Goal: Task Accomplishment & Management: Manage account settings

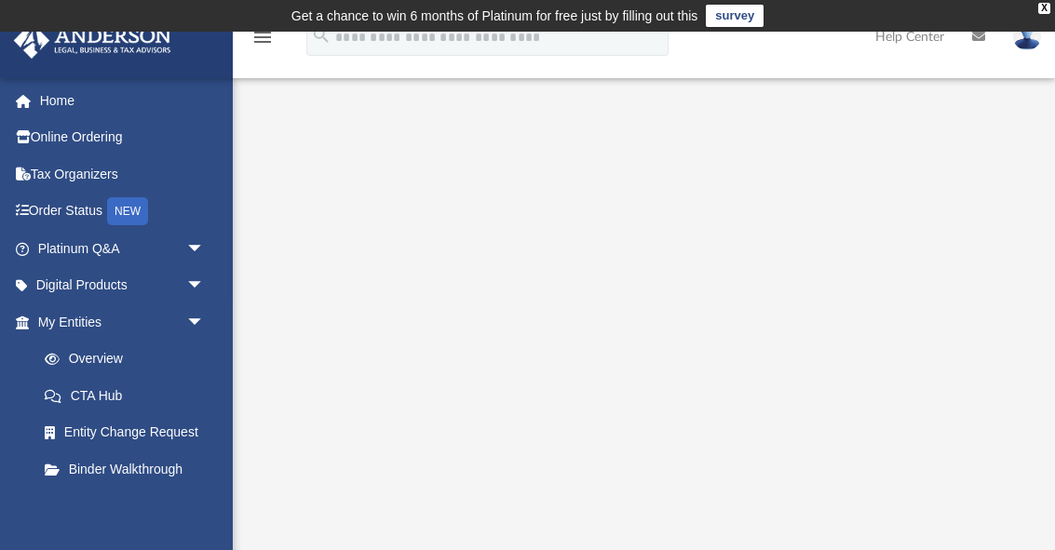
scroll to position [1, 0]
click at [192, 316] on span "arrow_drop_down" at bounding box center [204, 321] width 37 height 38
click at [208, 346] on span "arrow_drop_down" at bounding box center [204, 359] width 37 height 38
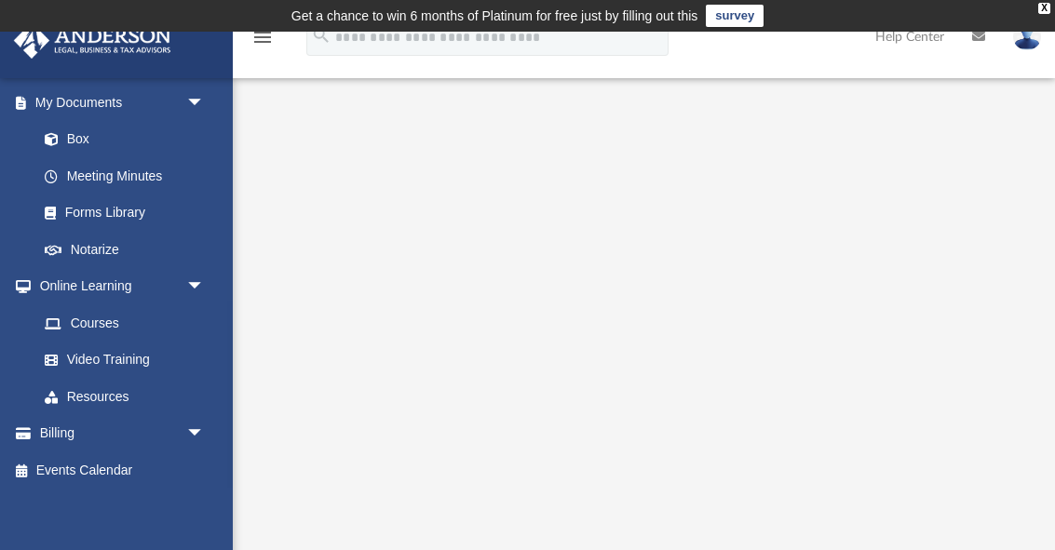
scroll to position [289, 0]
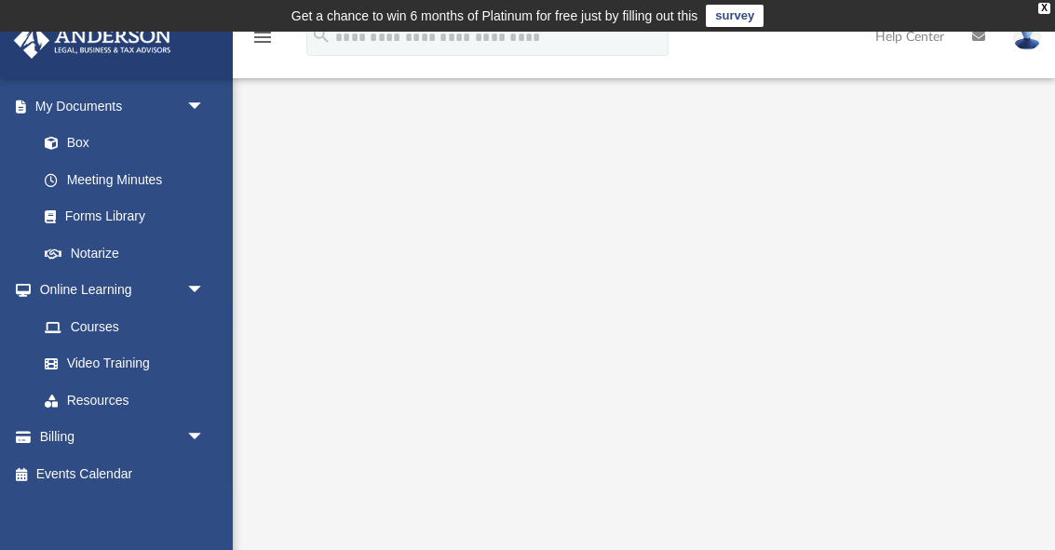
click at [203, 420] on span "arrow_drop_down" at bounding box center [204, 438] width 37 height 38
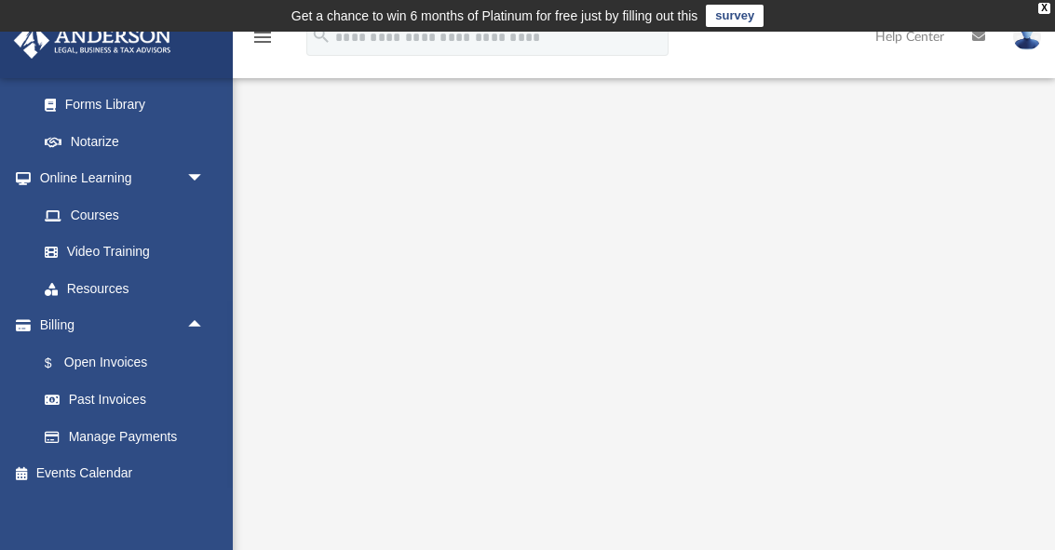
scroll to position [399, 0]
click at [127, 384] on link "Past Invoices" at bounding box center [129, 401] width 207 height 37
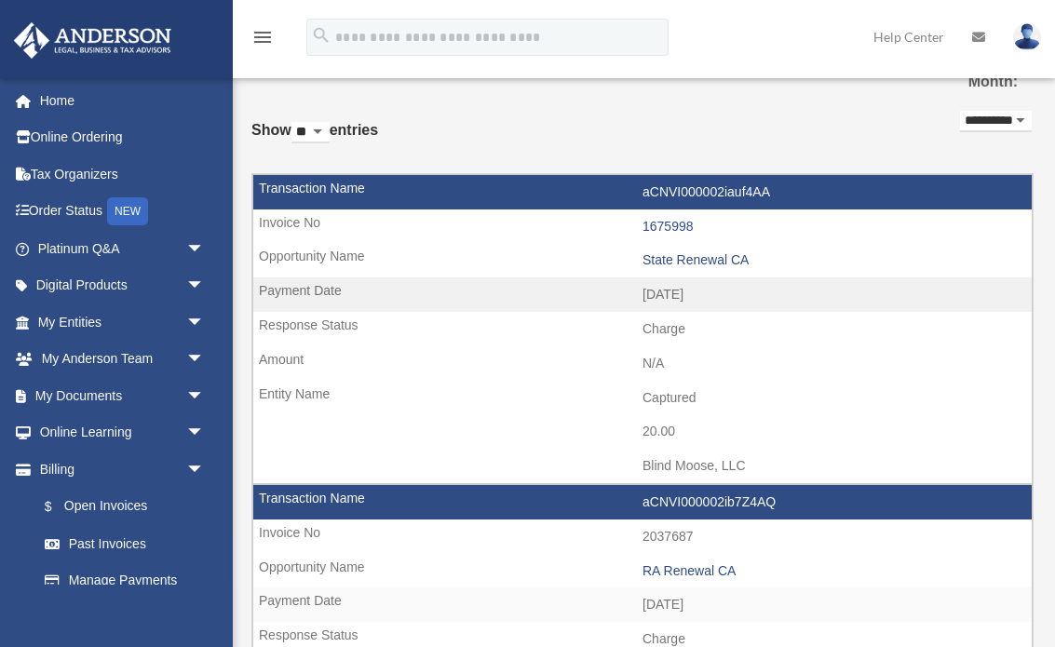
scroll to position [96, 0]
click at [1012, 130] on select "**********" at bounding box center [996, 122] width 72 height 21
select select "**********"
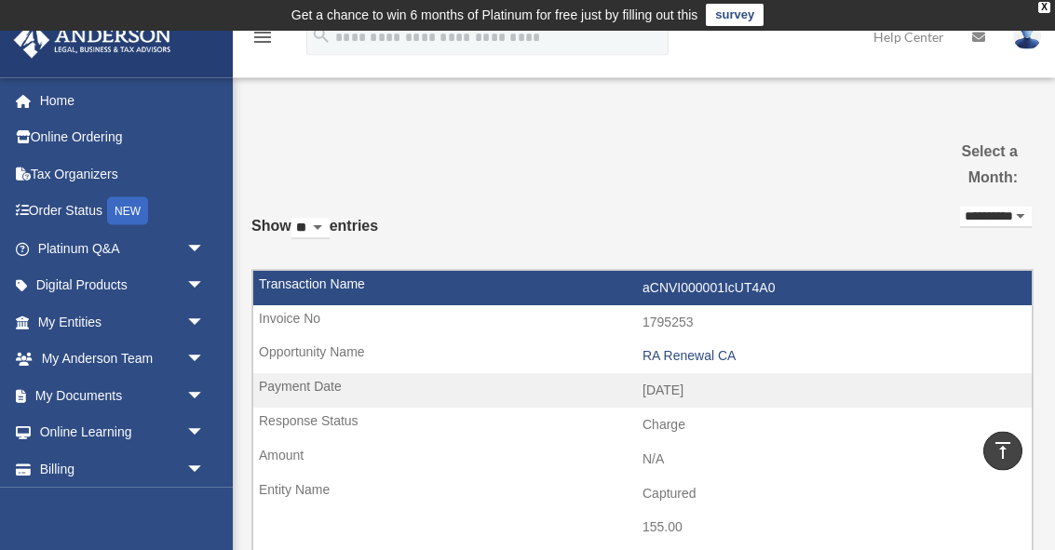
scroll to position [0, 0]
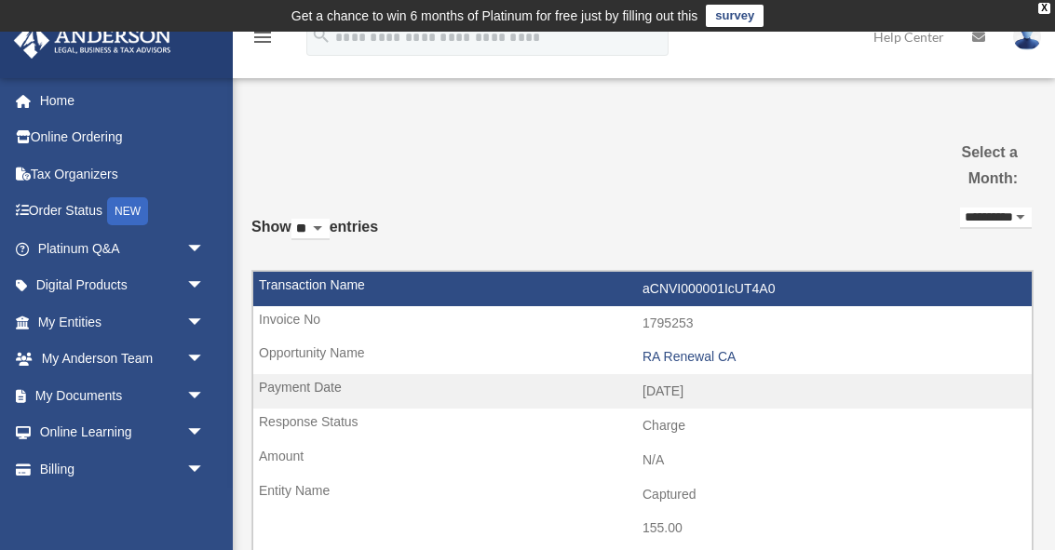
click at [1053, 7] on td "Get a chance to win 6 months of Platinum for free just by filling out this surv…" at bounding box center [527, 16] width 1055 height 32
click at [1051, 3] on td "Get a chance to win 6 months of Platinum for free just by filling out this surv…" at bounding box center [527, 16] width 1055 height 32
click at [1051, 0] on td "Get a chance to win 6 months of Platinum for free just by filling out this surv…" at bounding box center [527, 16] width 1055 height 32
click at [1049, 9] on div "X" at bounding box center [1044, 8] width 12 height 11
